Goal: Transaction & Acquisition: Book appointment/travel/reservation

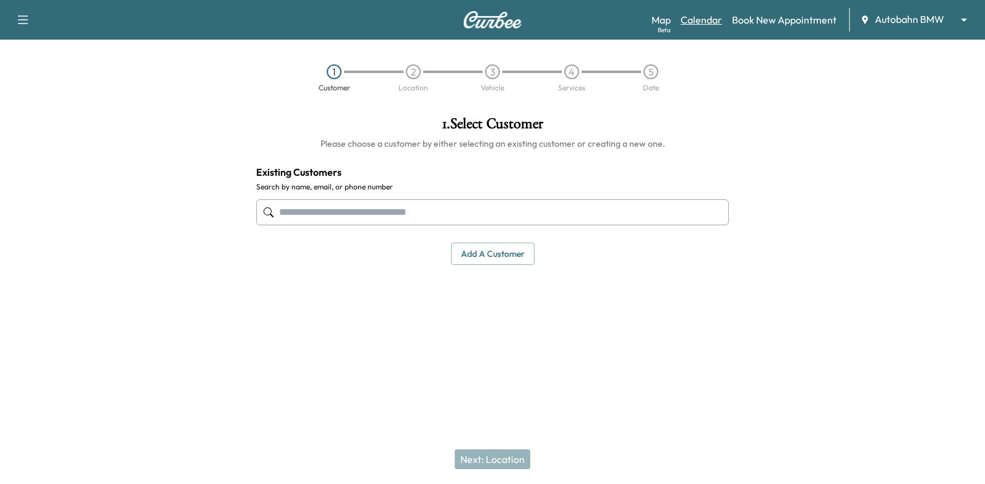
click at [697, 22] on link "Calendar" at bounding box center [701, 19] width 41 height 15
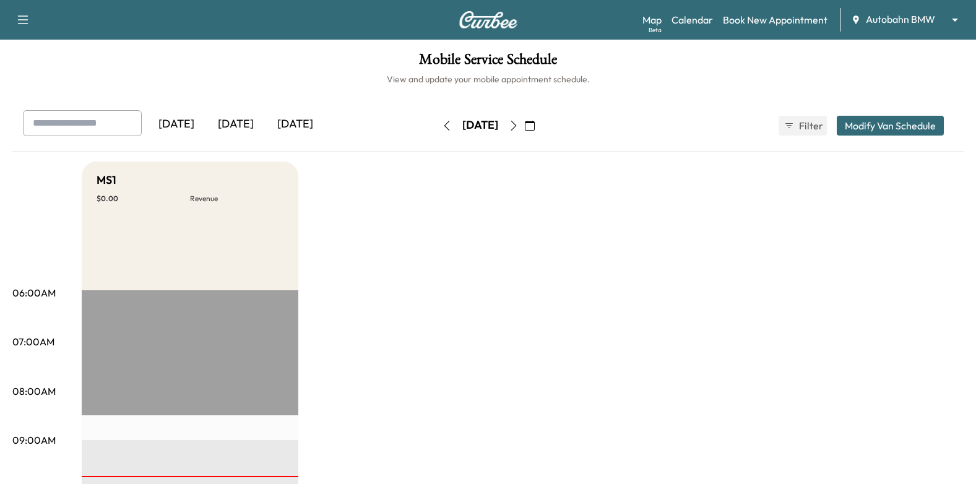
click at [518, 126] on icon "button" at bounding box center [514, 126] width 10 height 10
click at [535, 122] on icon "button" at bounding box center [530, 126] width 10 height 10
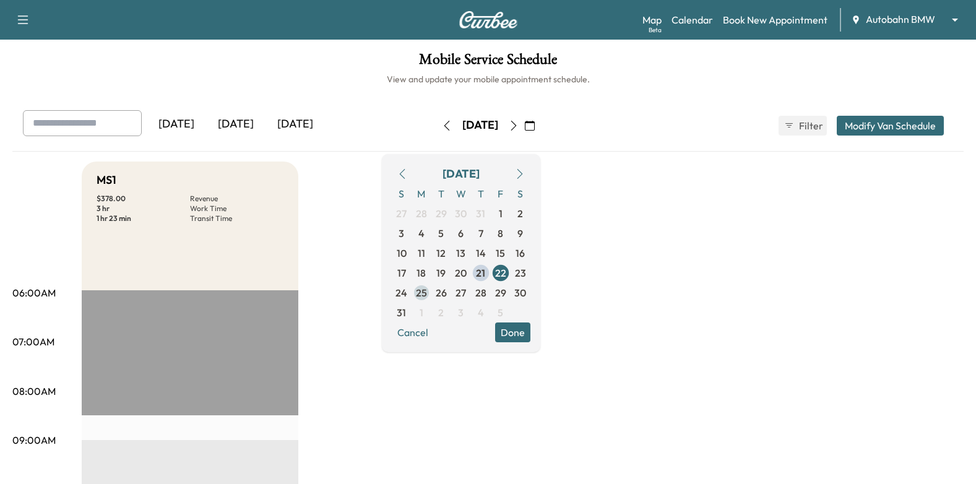
click at [427, 295] on span "25" at bounding box center [421, 292] width 11 height 15
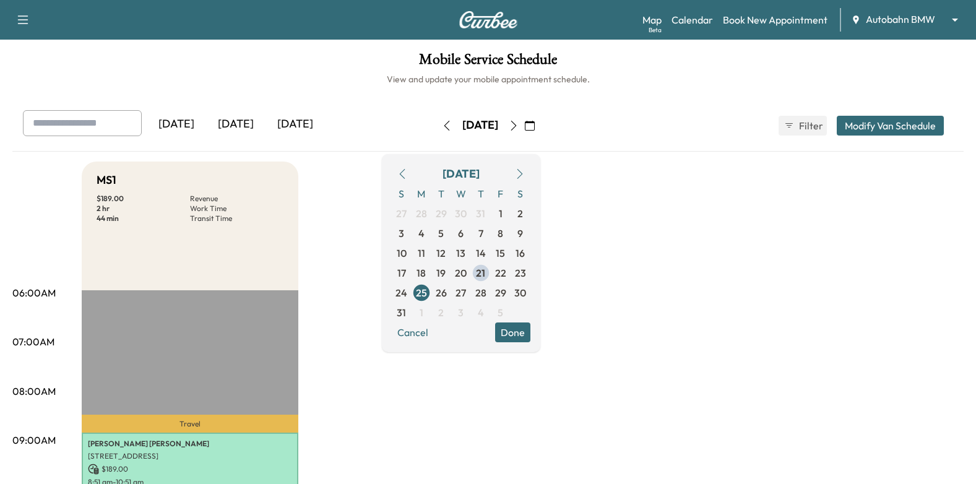
click at [530, 328] on button "Done" at bounding box center [512, 332] width 35 height 20
